Goal: Transaction & Acquisition: Download file/media

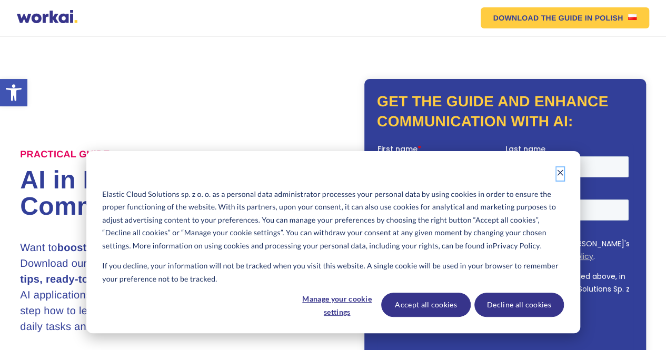
click at [557, 173] on icon "Dismiss cookie banner" at bounding box center [559, 172] width 7 height 7
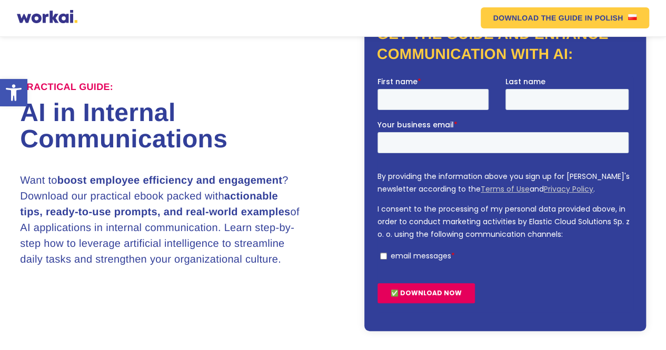
scroll to position [83, 0]
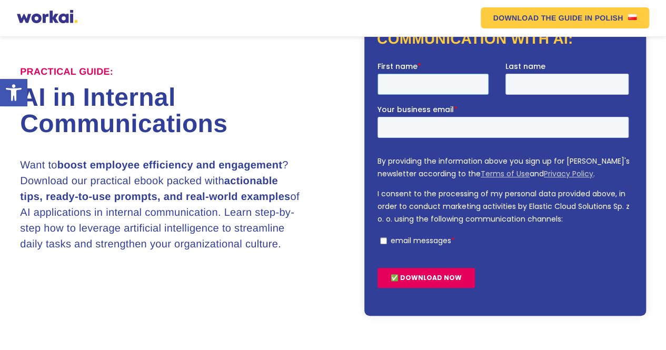
click at [427, 79] on input "First name *" at bounding box center [432, 84] width 111 height 21
type input "RK"
click at [546, 87] on input "Last name" at bounding box center [567, 84] width 124 height 21
type input "Prasad"
click at [540, 129] on input "Your business email *" at bounding box center [502, 127] width 251 height 21
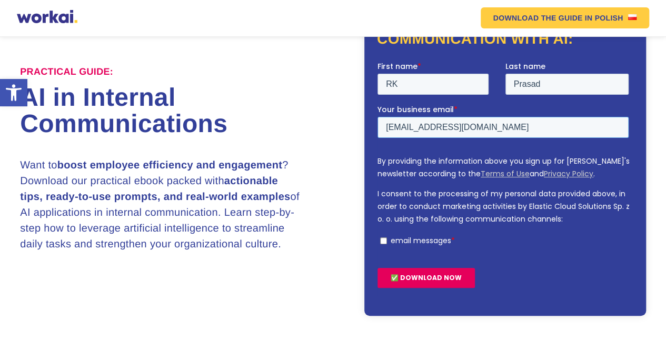
type input "[EMAIL_ADDRESS][DOMAIN_NAME]"
click at [383, 241] on input "email messages *" at bounding box center [383, 240] width 7 height 7
checkbox input "true"
click at [416, 286] on input "✅ DOWNLOAD NOW" at bounding box center [425, 278] width 97 height 20
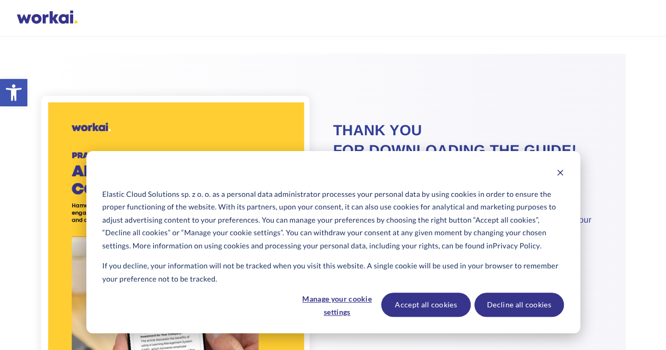
click at [531, 302] on button "Decline all cookies" at bounding box center [518, 305] width 89 height 24
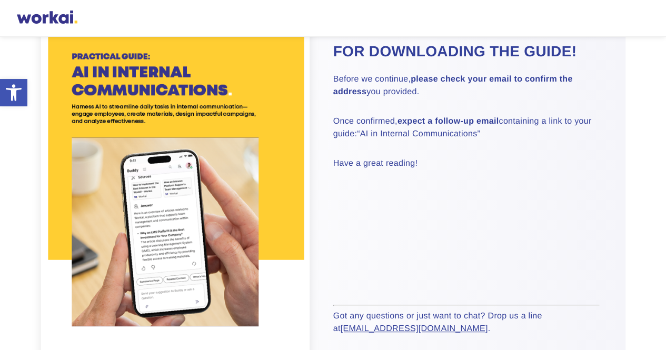
scroll to position [97, 0]
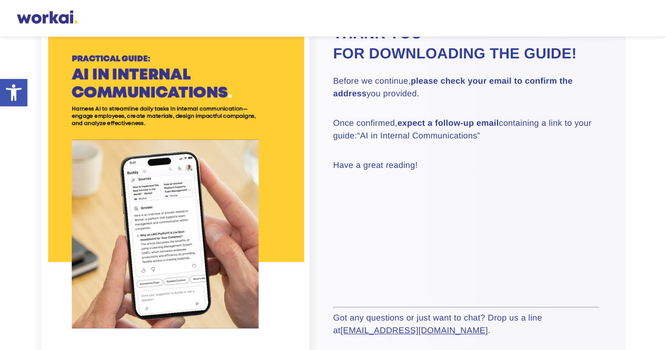
click at [626, 233] on section "Thank you for downloading the guide! Before we continue, please check your emai…" at bounding box center [333, 189] width 666 height 465
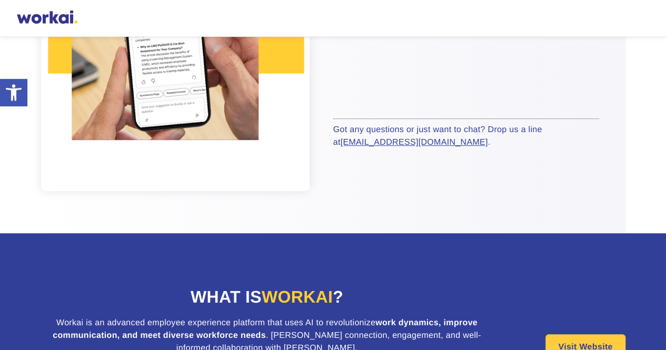
scroll to position [288, 0]
